Goal: Navigation & Orientation: Find specific page/section

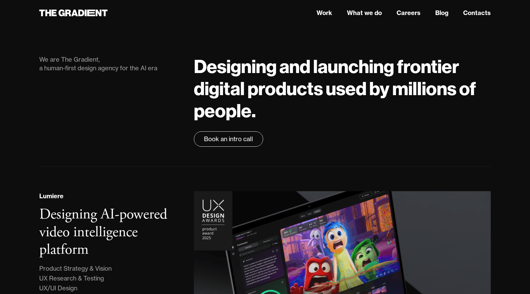
click at [327, 6] on header "Work What we do Careers Blog Contacts" at bounding box center [265, 13] width 530 height 26
click at [326, 12] on link "Work" at bounding box center [324, 12] width 16 height 9
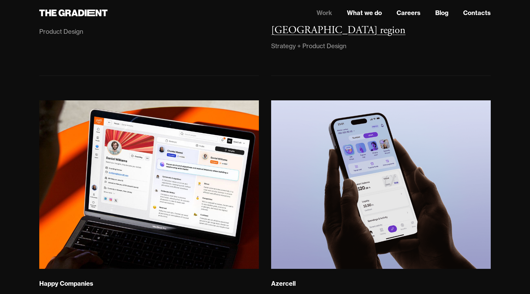
scroll to position [324, 0]
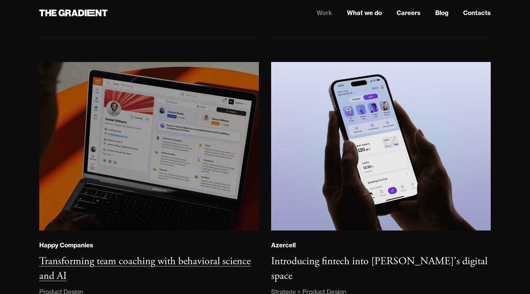
click at [159, 140] on img at bounding box center [149, 146] width 224 height 172
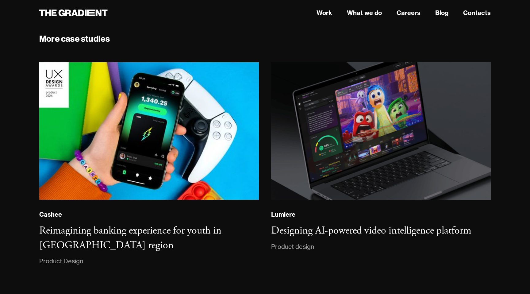
scroll to position [4463, 0]
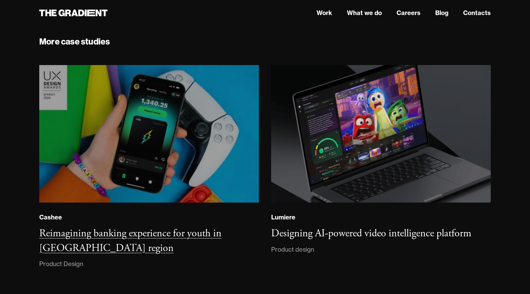
click at [230, 145] on img at bounding box center [149, 133] width 224 height 140
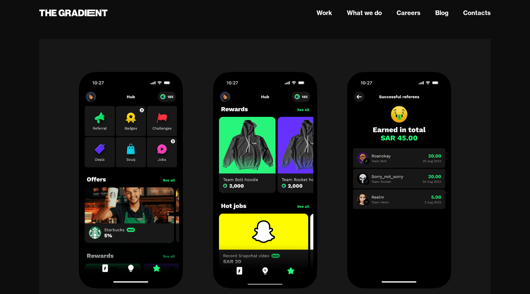
scroll to position [8800, 0]
